Goal: Transaction & Acquisition: Purchase product/service

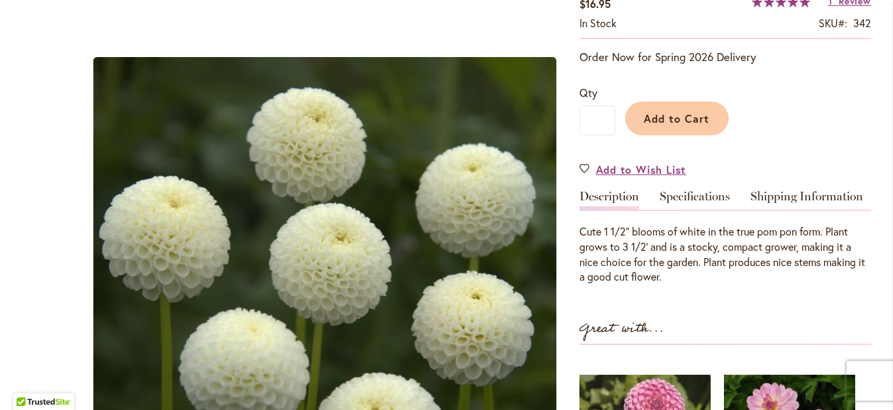
scroll to position [252, 0]
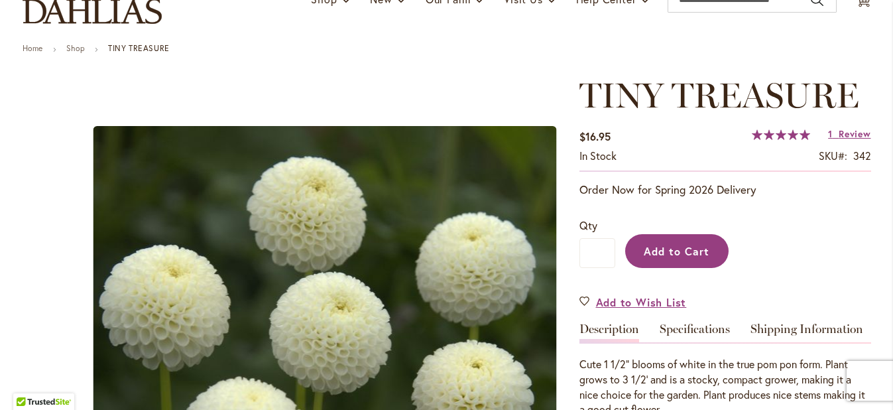
scroll to position [112, 0]
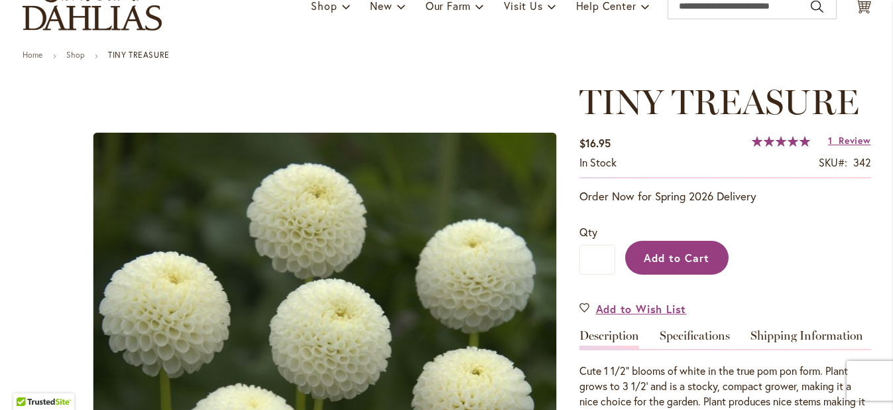
click at [678, 254] on span "Add to Cart" at bounding box center [677, 258] width 66 height 14
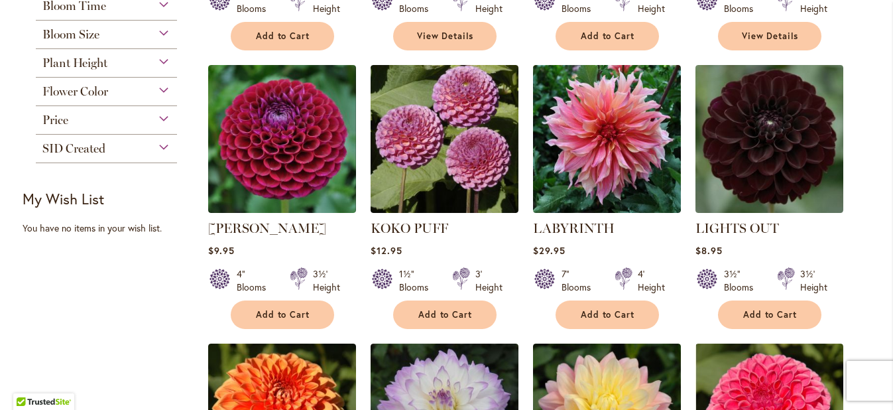
scroll to position [517, 0]
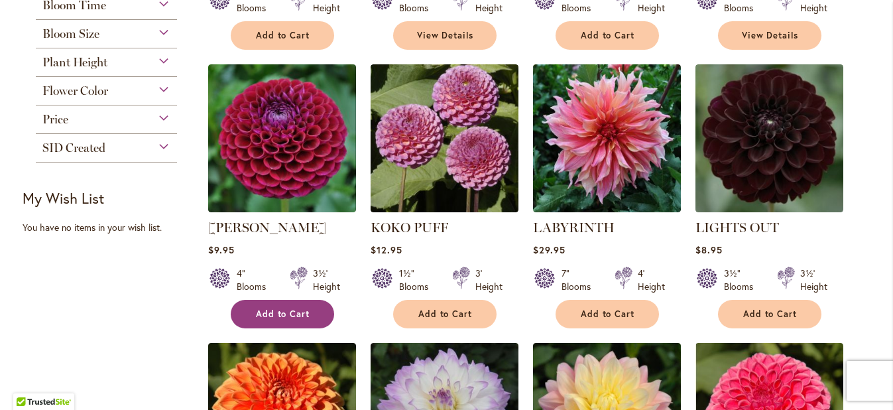
click at [291, 314] on span "Add to Cart" at bounding box center [283, 313] width 54 height 11
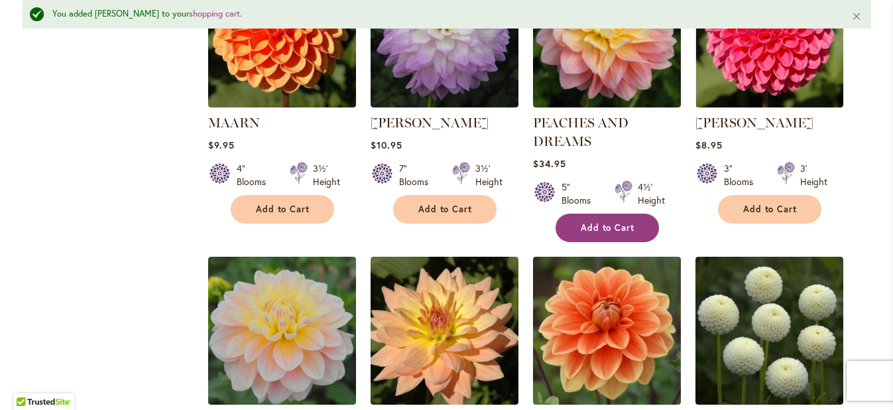
scroll to position [929, 0]
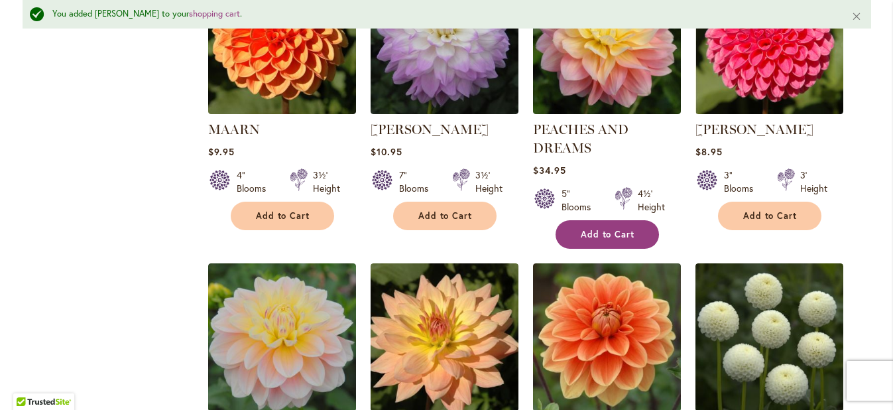
click at [583, 233] on span "Add to Cart" at bounding box center [608, 234] width 54 height 11
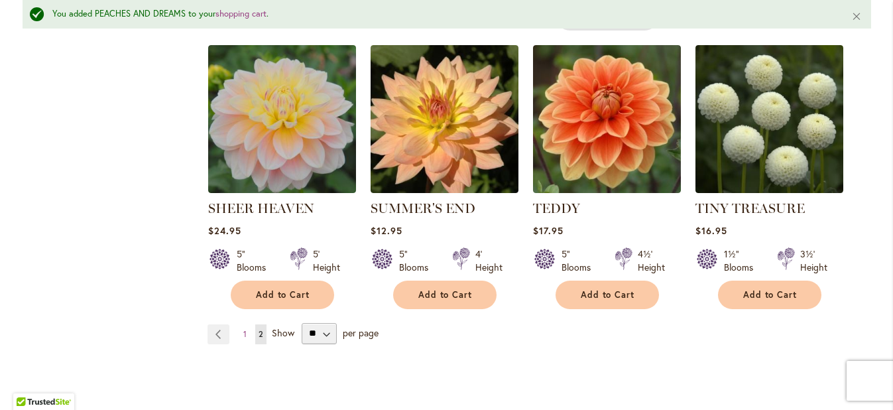
scroll to position [1151, 0]
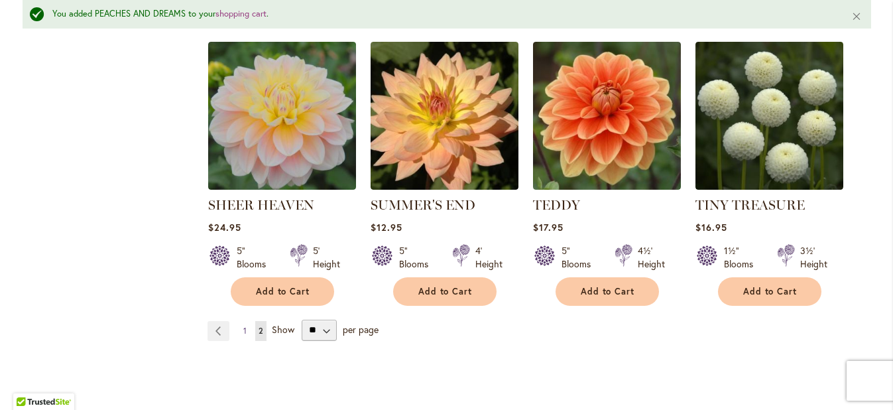
click at [244, 326] on span "1" at bounding box center [244, 331] width 3 height 10
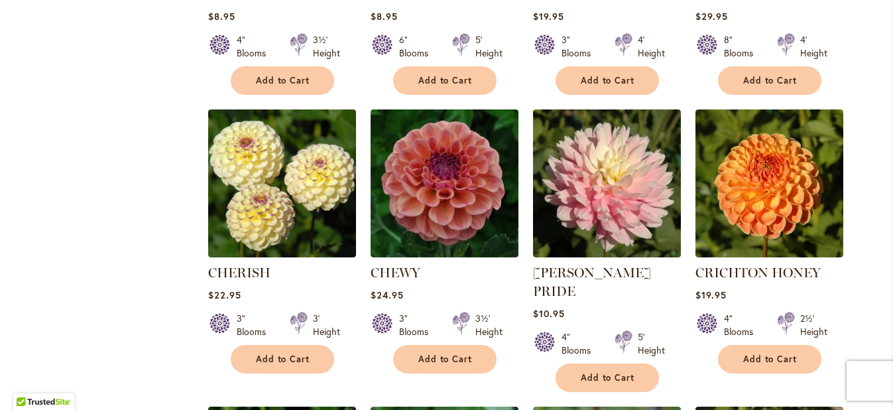
scroll to position [754, 0]
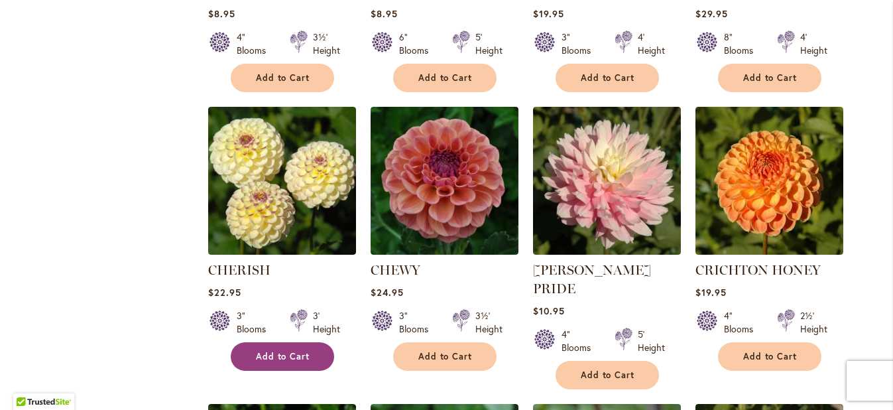
click at [270, 352] on span "Add to Cart" at bounding box center [283, 356] width 54 height 11
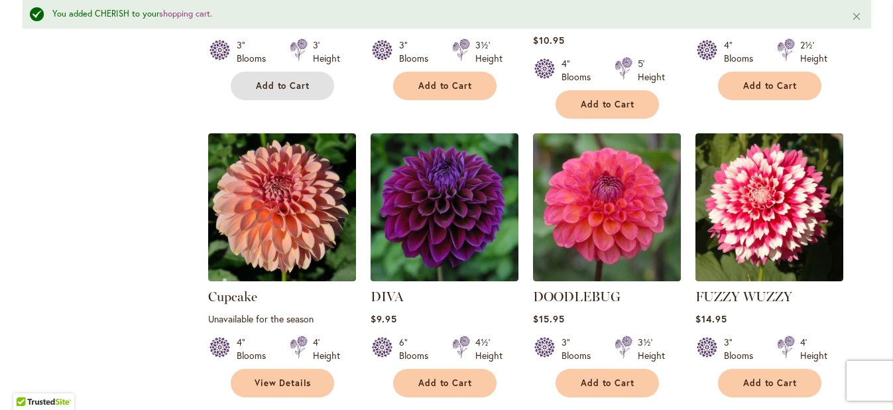
scroll to position [1065, 0]
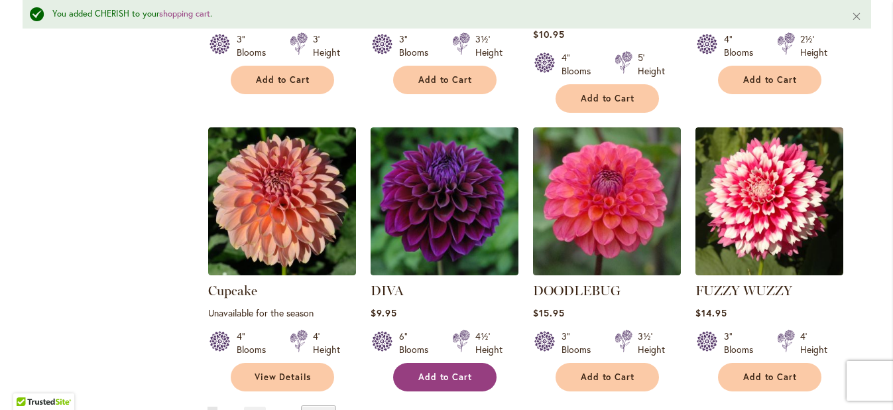
click at [440, 371] on span "Add to Cart" at bounding box center [446, 376] width 54 height 11
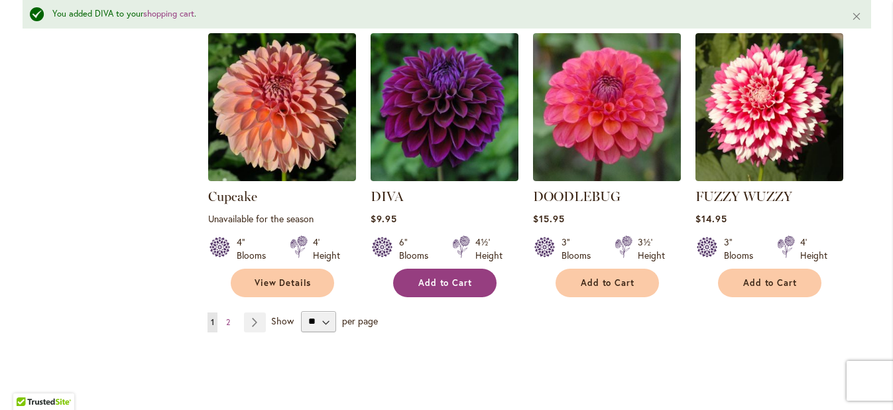
scroll to position [1159, 0]
